Goal: Task Accomplishment & Management: Complete application form

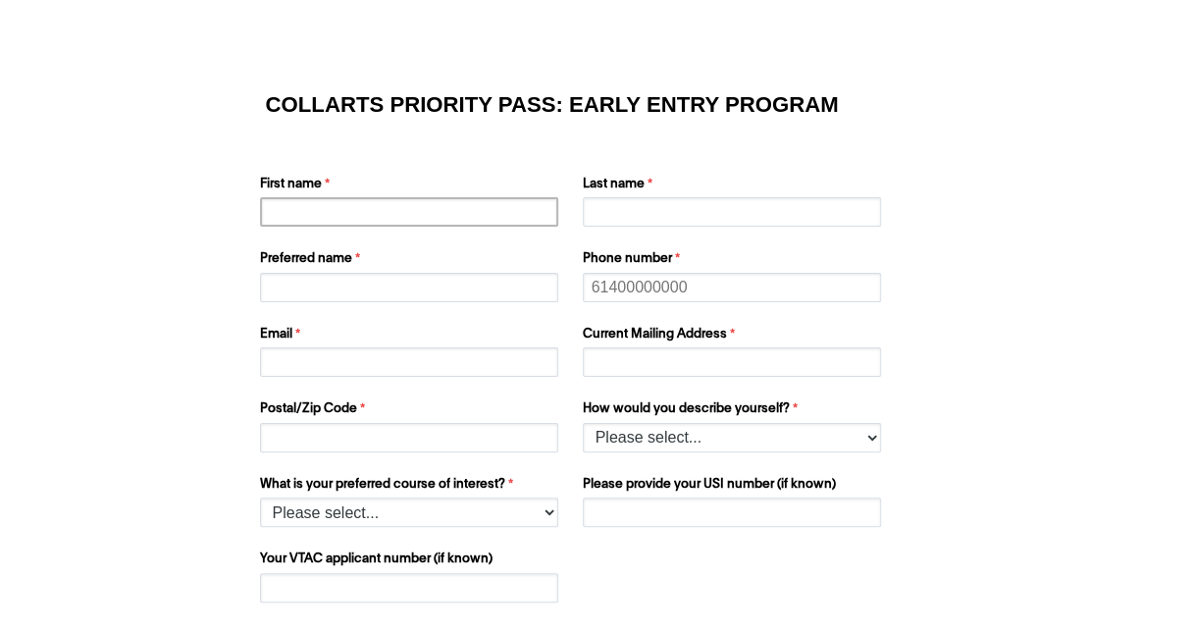
click at [333, 216] on input "First name" at bounding box center [409, 211] width 298 height 29
type input "Ava"
click at [604, 212] on input "Last name" at bounding box center [732, 211] width 298 height 29
type input "[PERSON_NAME]"
click at [461, 279] on input "Preferred name" at bounding box center [409, 287] width 298 height 29
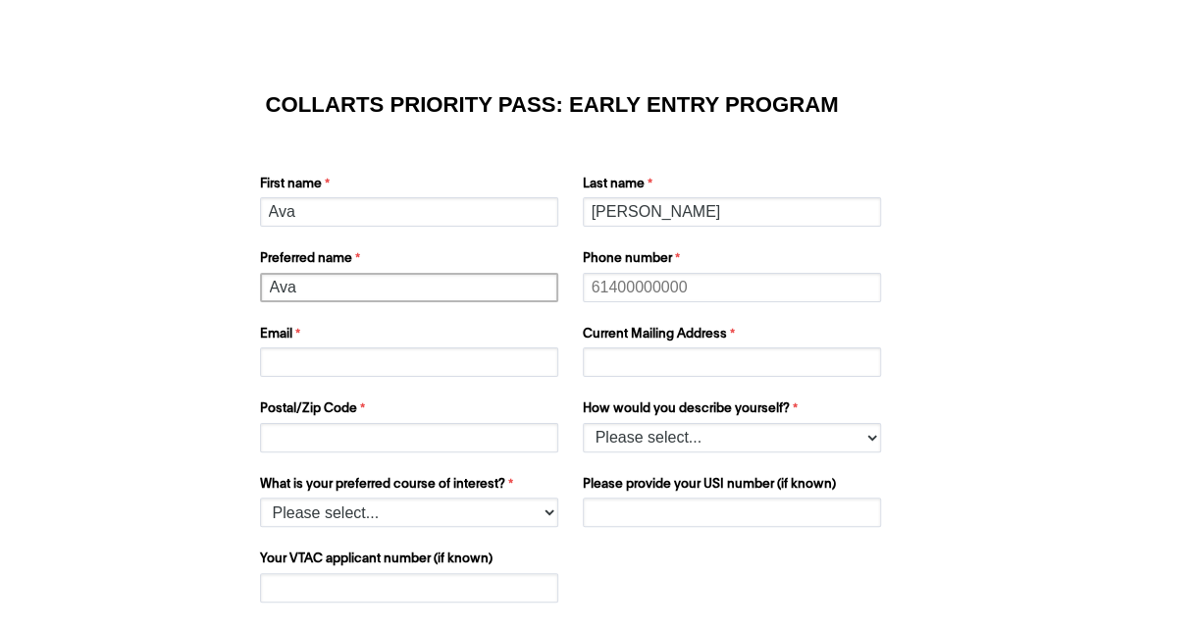
type input "Ava"
click at [681, 290] on input "Phone number" at bounding box center [732, 287] width 298 height 29
type input "0435832566"
click at [284, 363] on input "Email" at bounding box center [409, 361] width 298 height 29
type input "[EMAIL_ADDRESS][DOMAIN_NAME]"
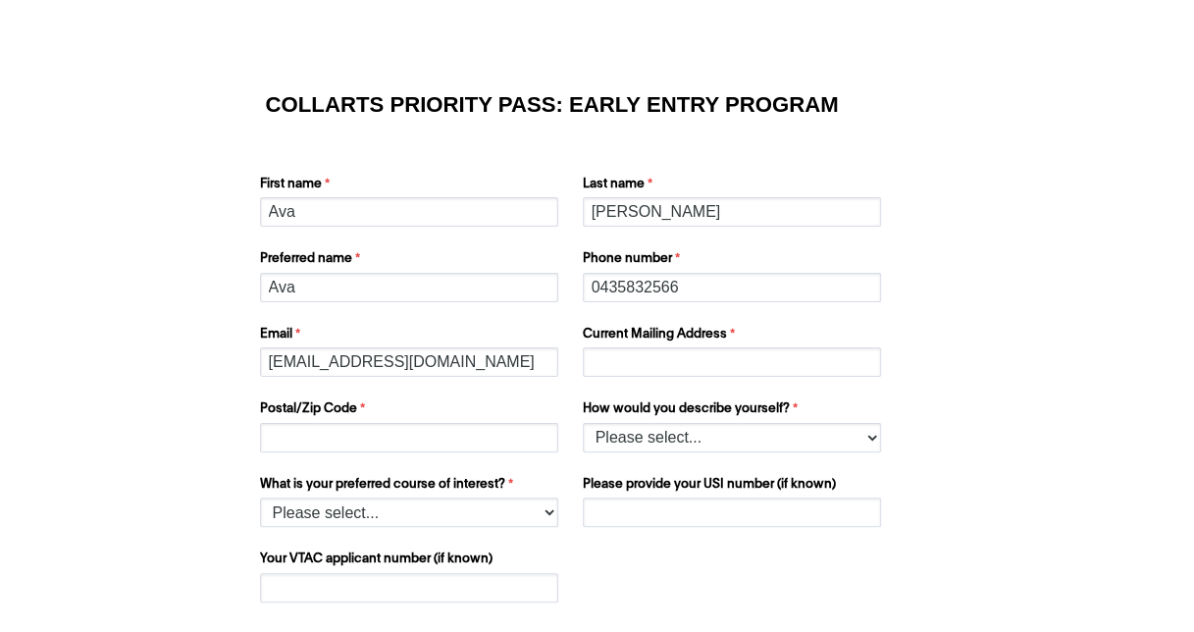
type input "[EMAIL_ADDRESS][DOMAIN_NAME]"
type input "3806"
click at [643, 437] on select "Please select... I’m currently in Year 12 I've completed Year 12 and took a gap…" at bounding box center [732, 437] width 298 height 29
select select "tfa_158"
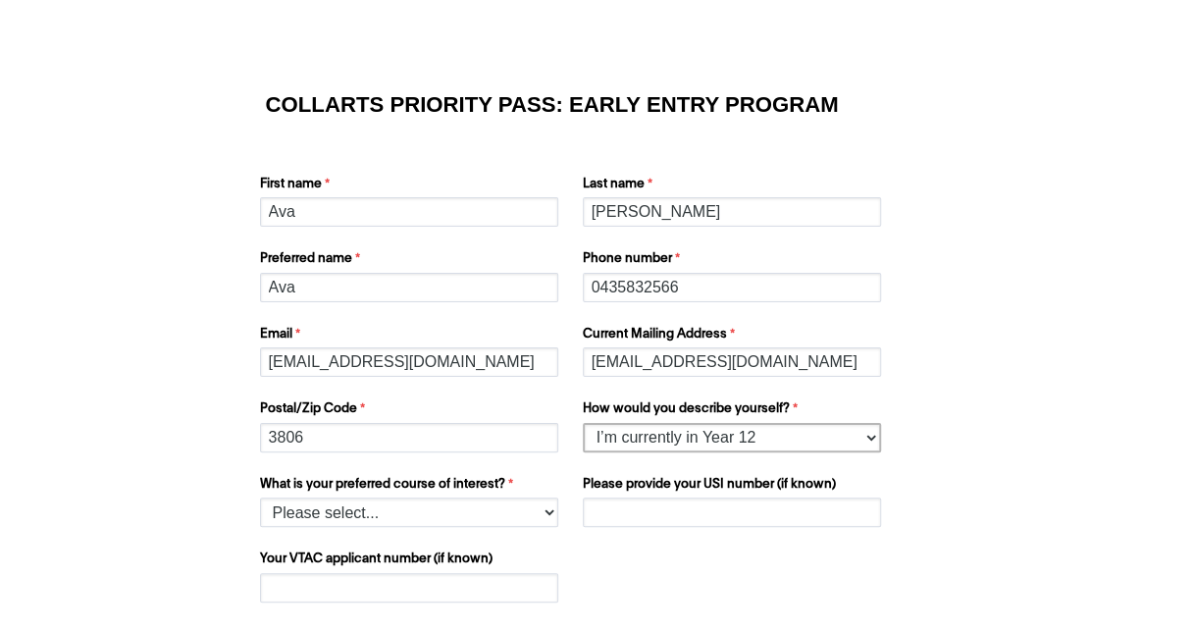
click at [583, 423] on select "Please select... I’m currently in Year 12 I've completed Year 12 and took a gap…" at bounding box center [732, 437] width 298 height 29
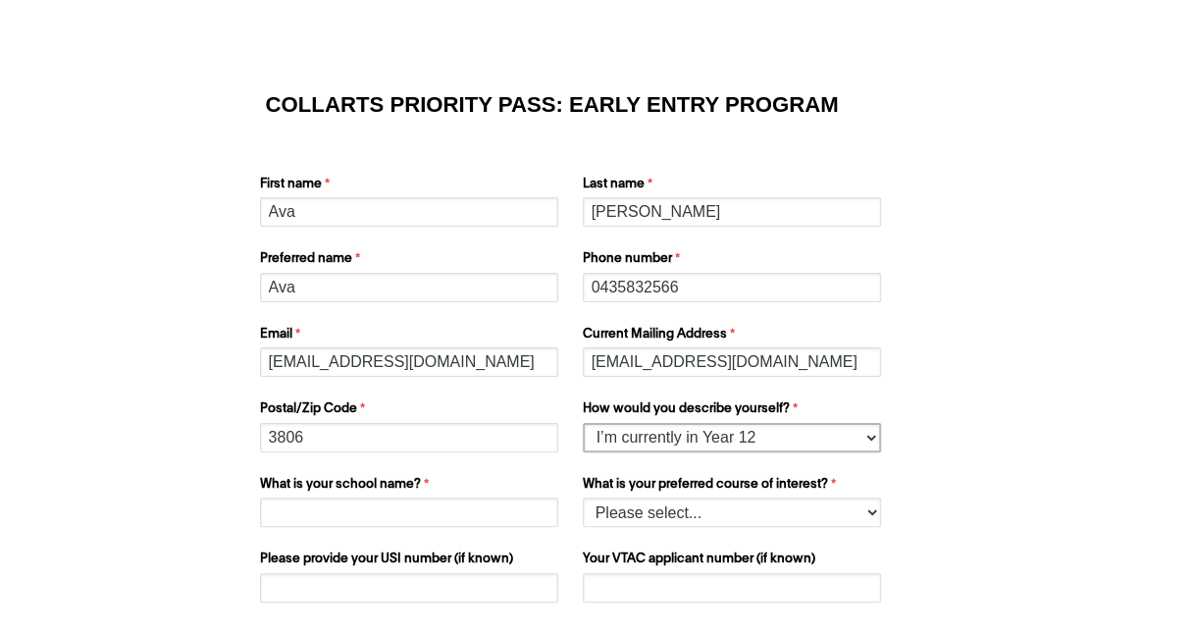
scroll to position [100, 0]
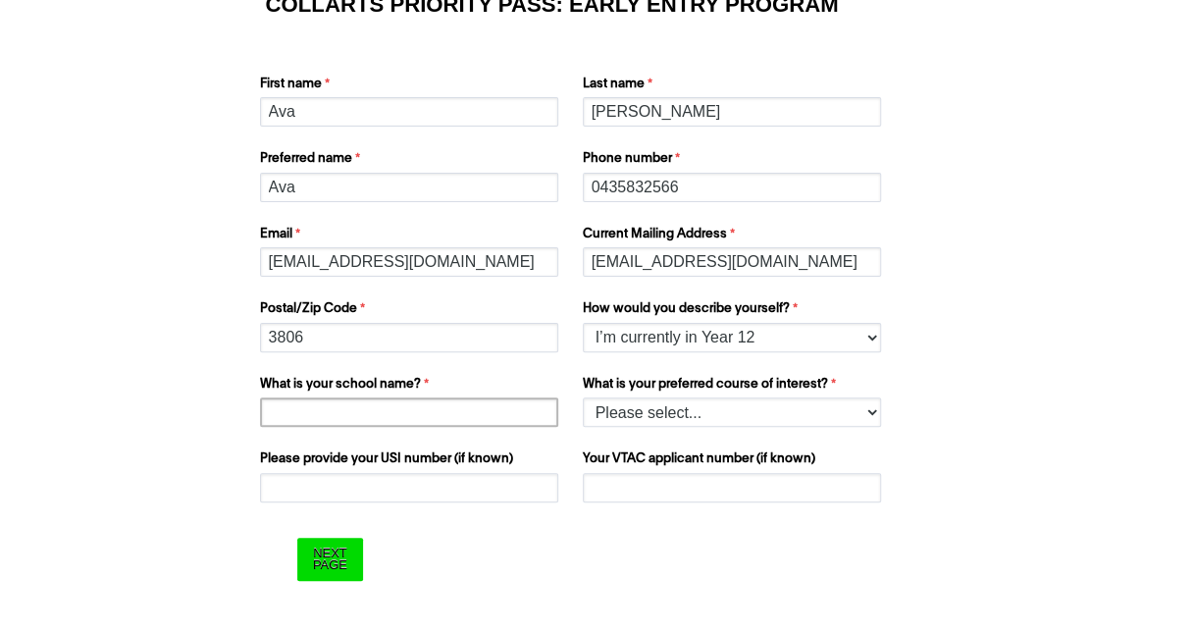
click at [394, 414] on input "What is your school name?" at bounding box center [409, 411] width 298 height 29
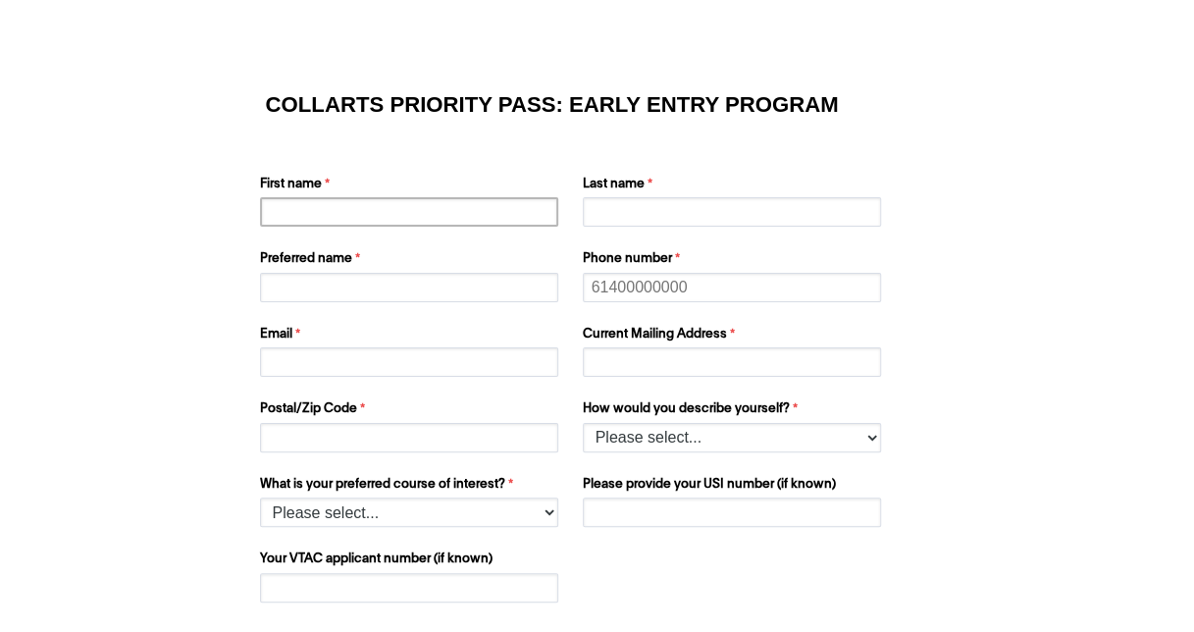
click at [345, 209] on input "First name" at bounding box center [409, 211] width 298 height 29
type input "a"
type input "Ava"
click at [617, 219] on input "Last name" at bounding box center [732, 211] width 298 height 29
type input "[PERSON_NAME]"
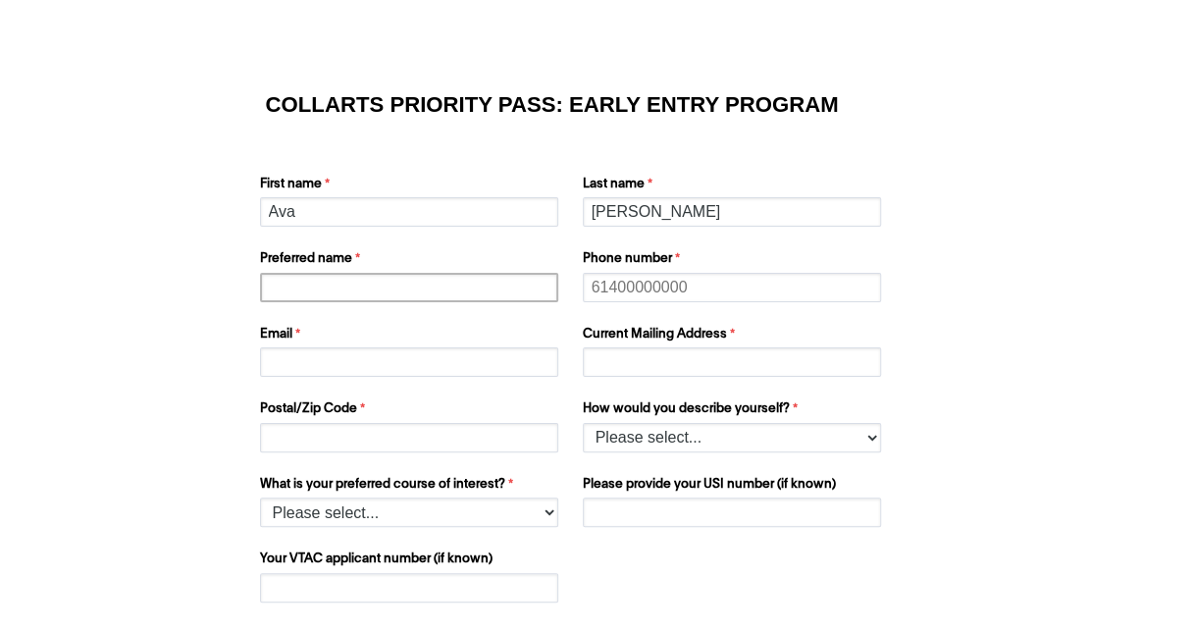
click at [392, 285] on input "Preferred name" at bounding box center [409, 287] width 298 height 29
type input "Ava"
click at [644, 294] on input "Phone number" at bounding box center [732, 287] width 298 height 29
type input "0435832566"
click at [449, 347] on input "Email" at bounding box center [409, 361] width 298 height 29
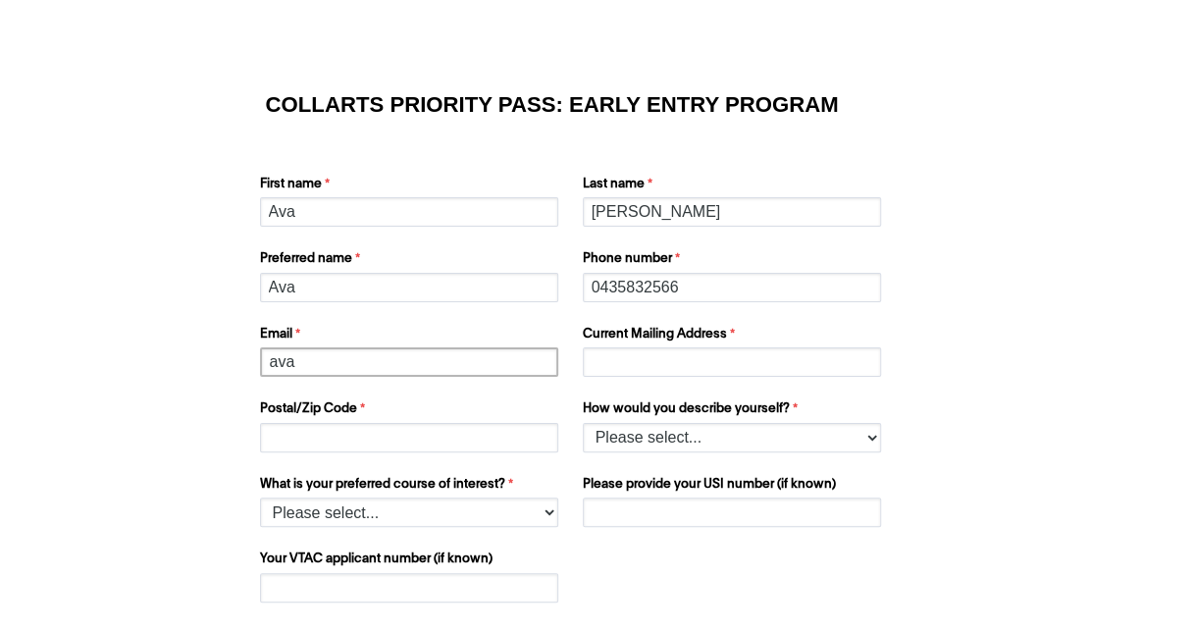
type input "[EMAIL_ADDRESS][DOMAIN_NAME]"
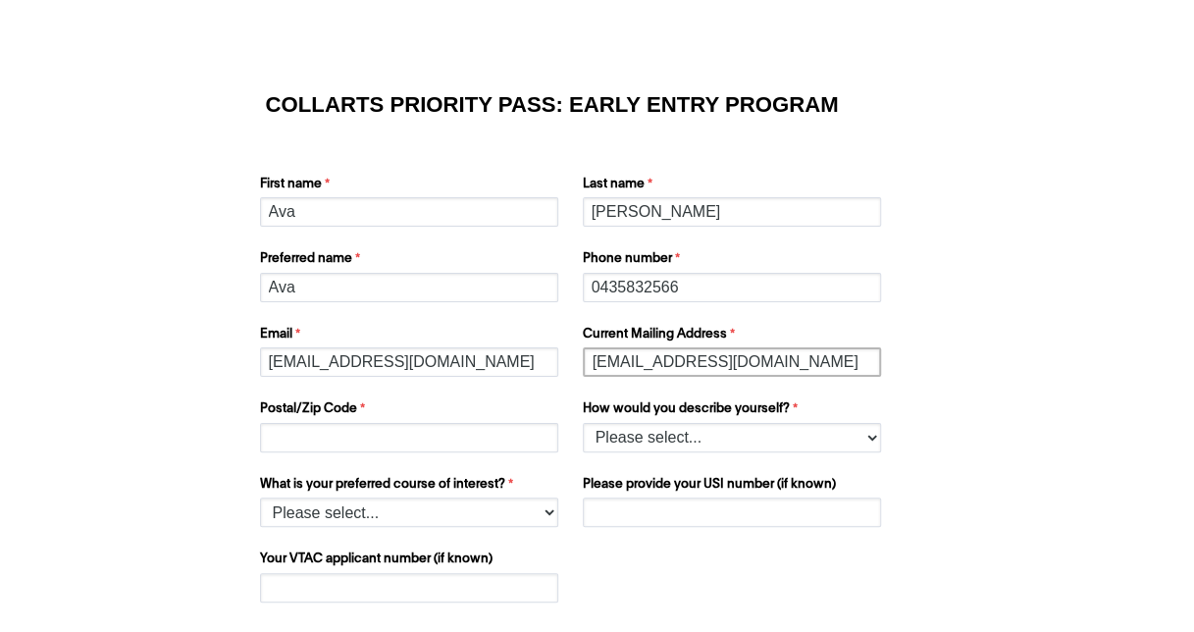
type input "3806"
click at [641, 434] on select "Please select... I’m currently in Year 12 I've completed Year 12 and took a gap…" at bounding box center [732, 437] width 298 height 29
select select "tfa_158"
click at [583, 423] on select "Please select... I’m currently in Year 12 I've completed Year 12 and took a gap…" at bounding box center [732, 437] width 298 height 29
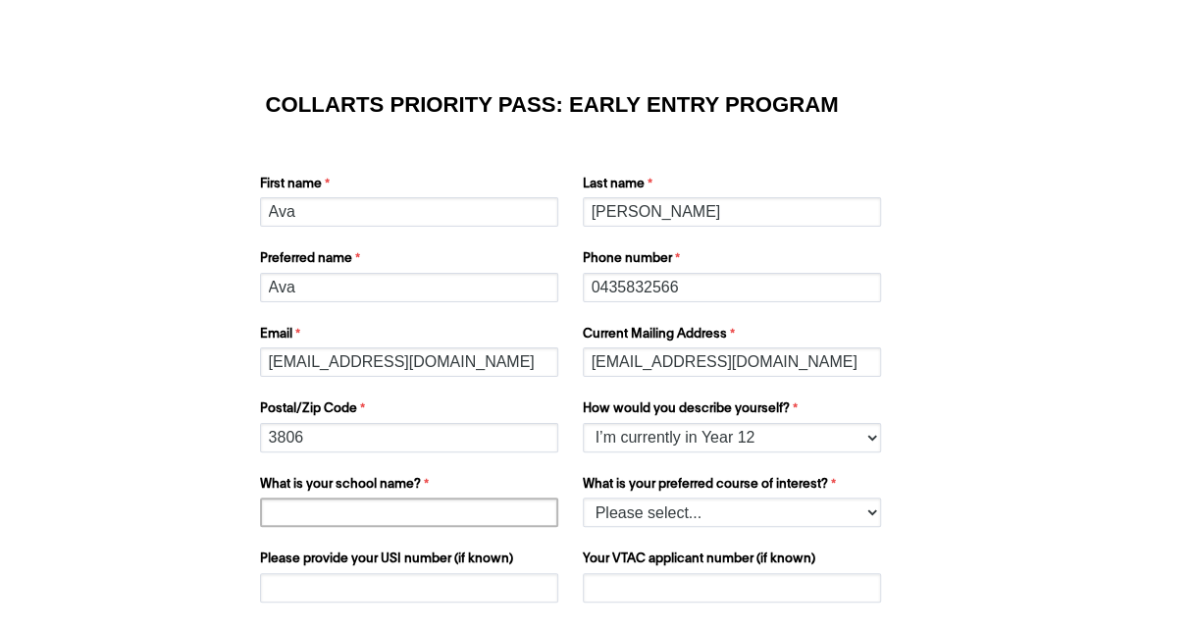
click at [418, 504] on input "What is your school name?" at bounding box center [409, 511] width 298 height 29
type input "St Francis Xavier College"
click at [701, 505] on select "Please select... 2D Animation Acting Audio Engineering Comedy Digital & Social …" at bounding box center [732, 511] width 298 height 29
click at [717, 504] on select "Please select... 2D Animation Acting Audio Engineering Comedy Digital & Social …" at bounding box center [732, 511] width 298 height 29
click at [758, 514] on select "Please select... 2D Animation Acting Audio Engineering Comedy Digital & Social …" at bounding box center [732, 511] width 298 height 29
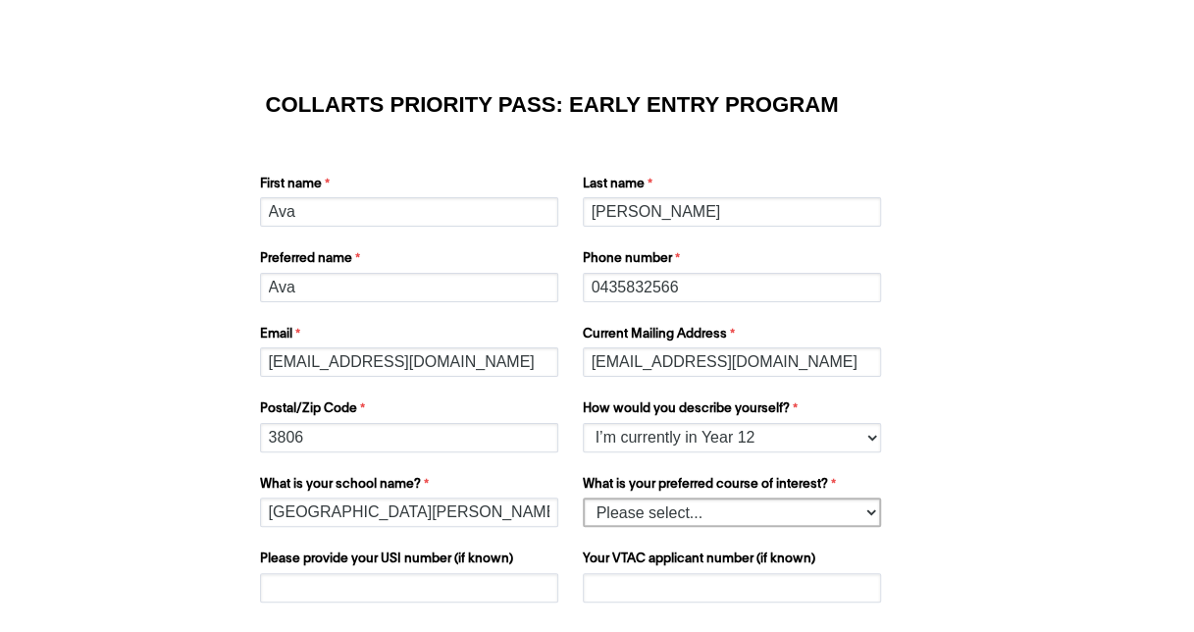
select select "tfa_1214"
click at [583, 497] on select "Please select... 2D Animation Acting Audio Engineering Comedy Digital & Social …" at bounding box center [732, 511] width 298 height 29
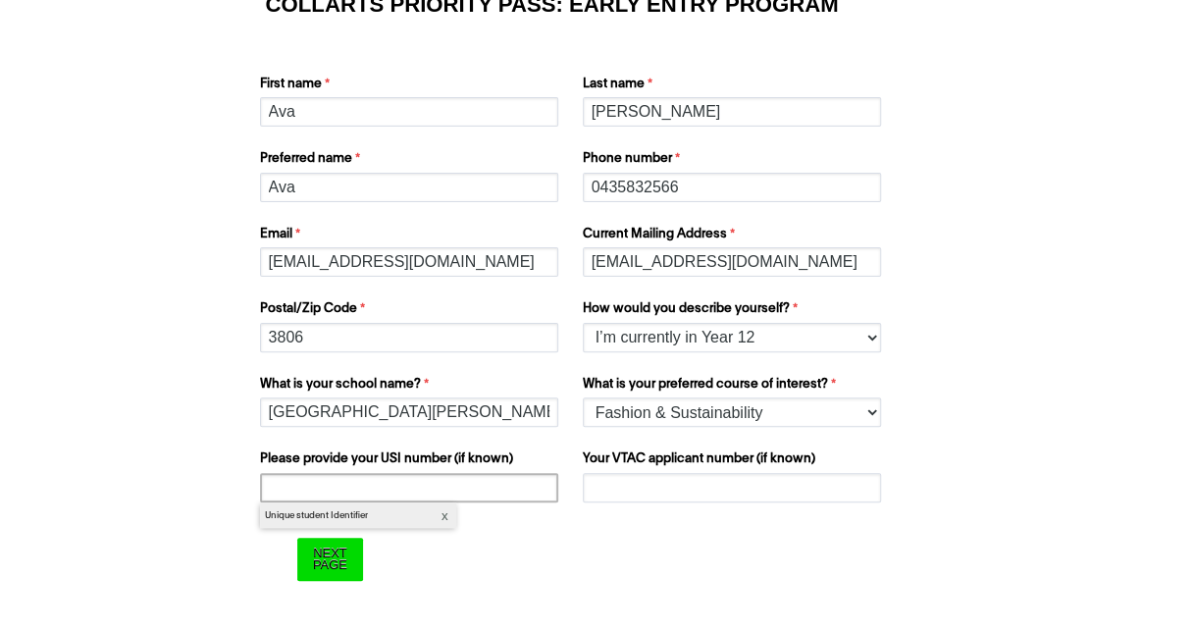
click at [392, 491] on input "Please provide your USI number (if known)" at bounding box center [409, 487] width 298 height 29
paste input "UHP73Y9SUK"
type input "UHP73Y9SUK"
click at [643, 471] on label "Your VTAC applicant number (if known)" at bounding box center [734, 461] width 303 height 24
click at [643, 473] on input "Your VTAC applicant number (if known)" at bounding box center [732, 487] width 298 height 29
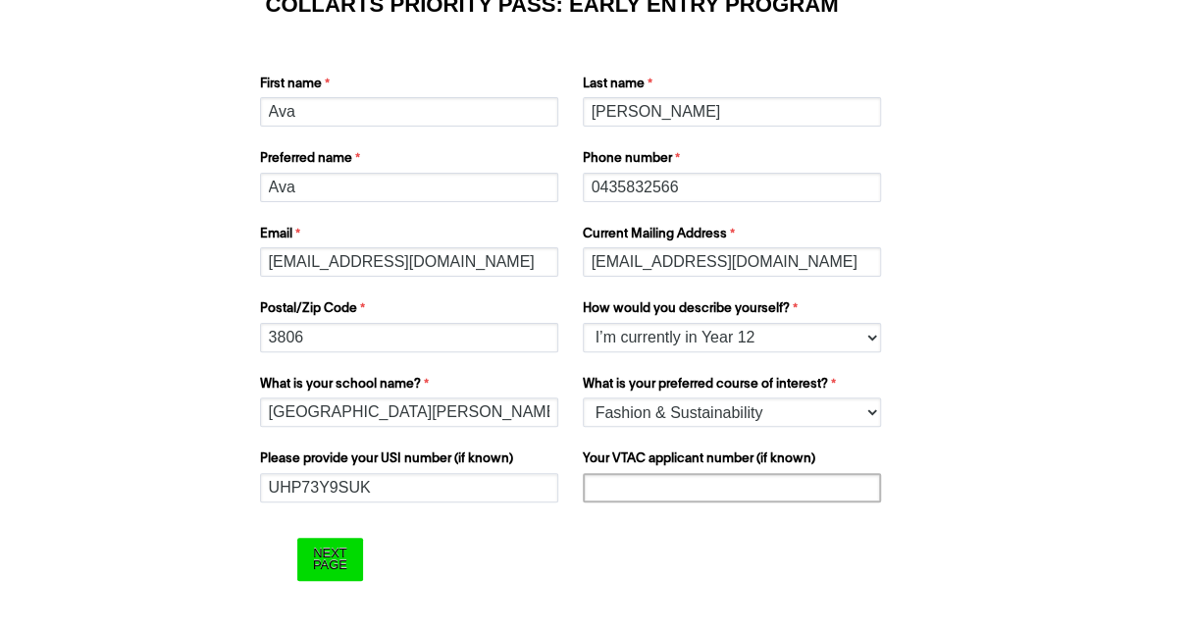
paste input "60073465A"
type input "60073465A"
click at [331, 563] on input "Next Page" at bounding box center [330, 559] width 66 height 42
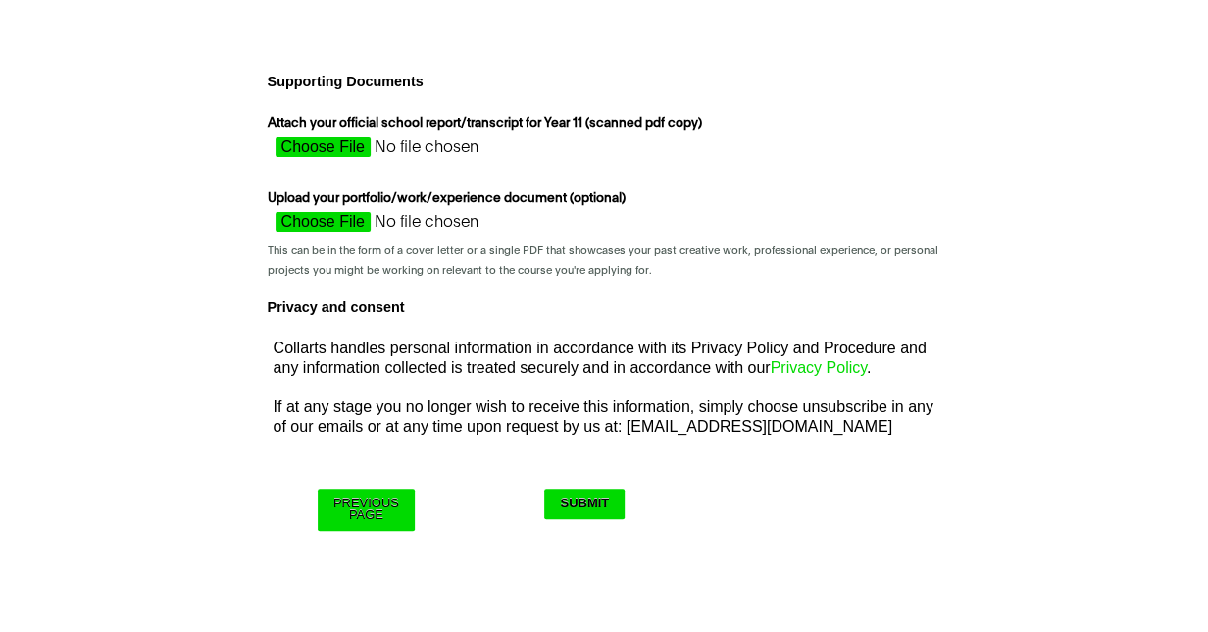
scroll to position [0, 0]
